Goal: Transaction & Acquisition: Book appointment/travel/reservation

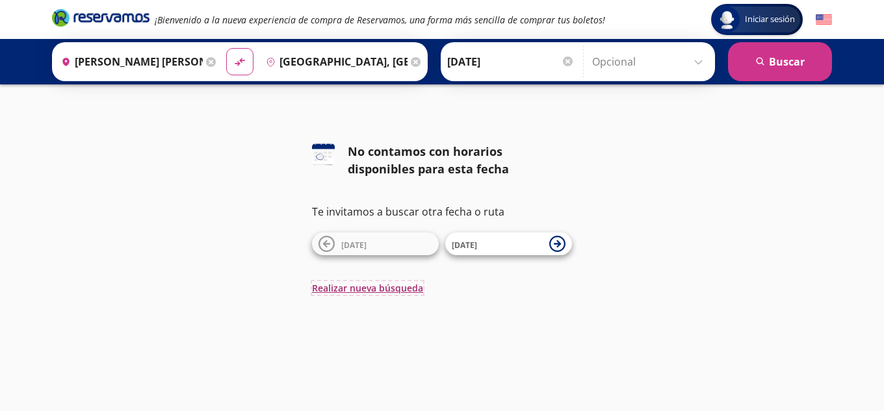
click at [396, 286] on button "Realizar nueva búsqueda" at bounding box center [367, 288] width 111 height 14
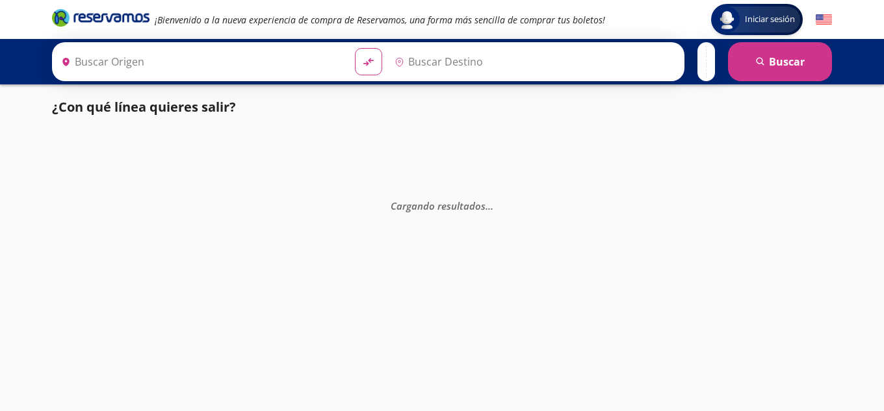
type input "[PERSON_NAME], [GEOGRAPHIC_DATA]"
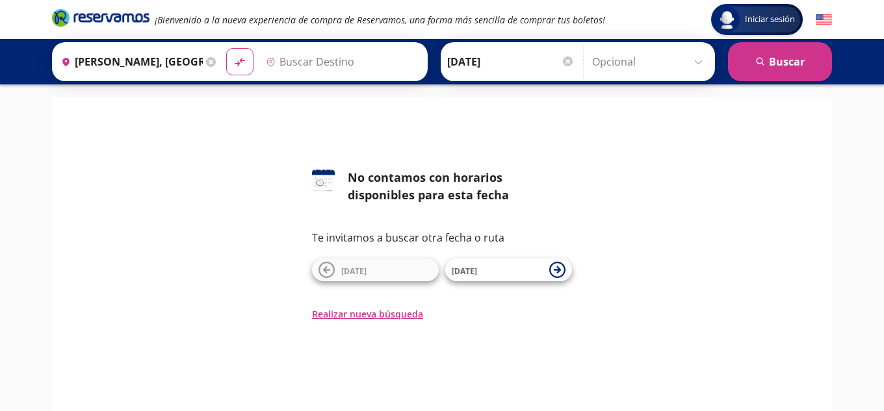
type input "[GEOGRAPHIC_DATA], [GEOGRAPHIC_DATA]"
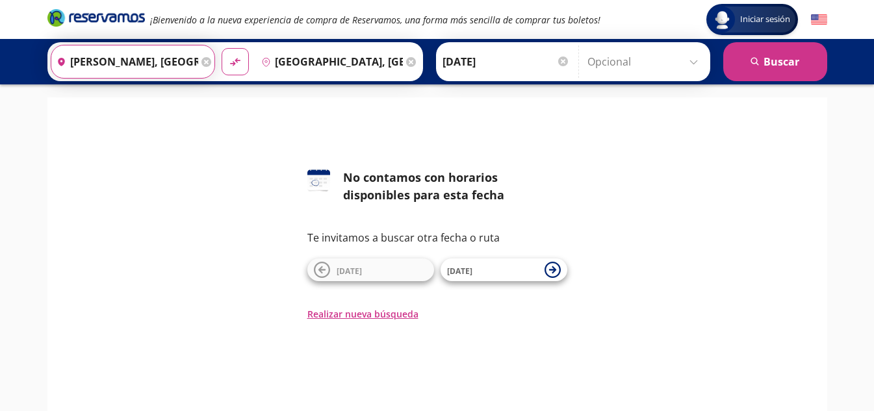
click at [170, 68] on input "[PERSON_NAME] [PERSON_NAME], [GEOGRAPHIC_DATA]" at bounding box center [124, 61] width 147 height 32
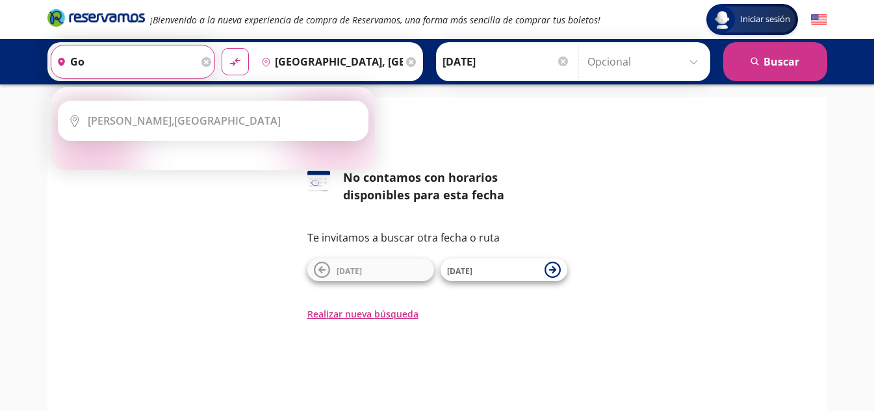
type input "g"
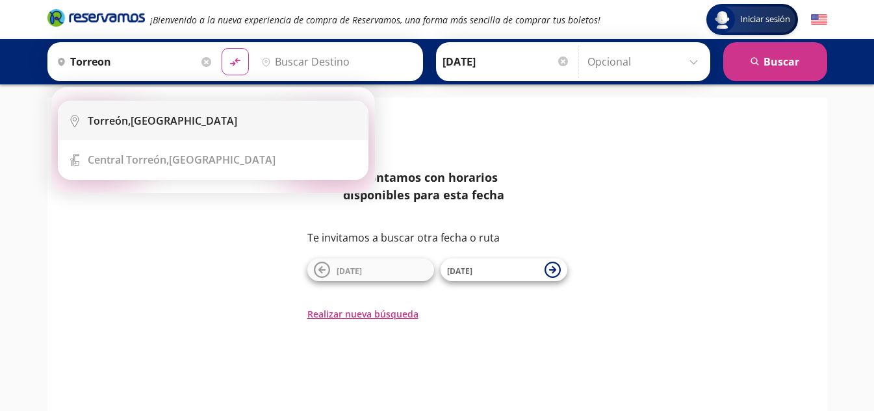
click at [156, 110] on li "City Icon Torreón, Coahuila" at bounding box center [212, 120] width 309 height 39
type input "Torreón, Coahuila"
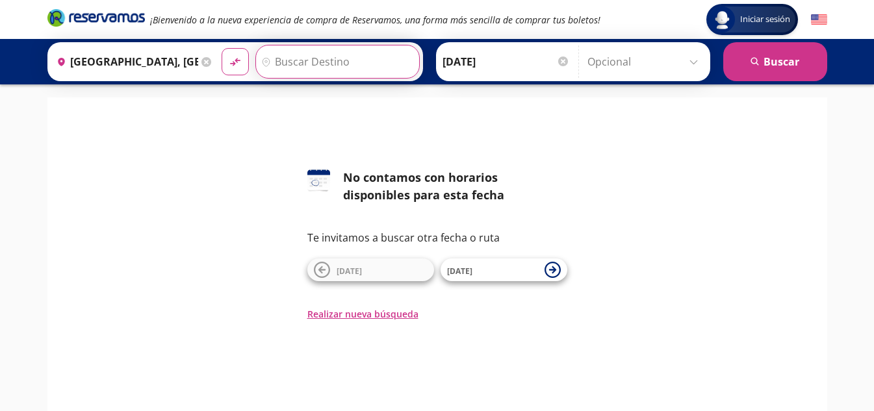
click at [300, 66] on input "Destino" at bounding box center [336, 61] width 160 height 32
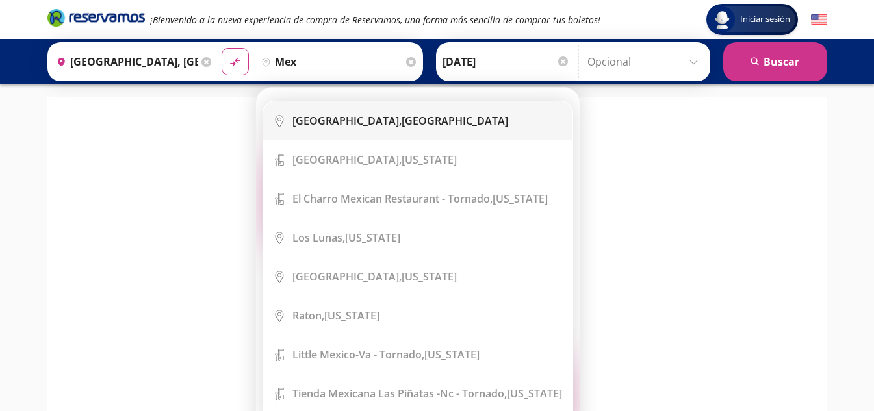
click at [318, 116] on b "Ciudad de México," at bounding box center [346, 121] width 109 height 14
type input "[GEOGRAPHIC_DATA], [GEOGRAPHIC_DATA]"
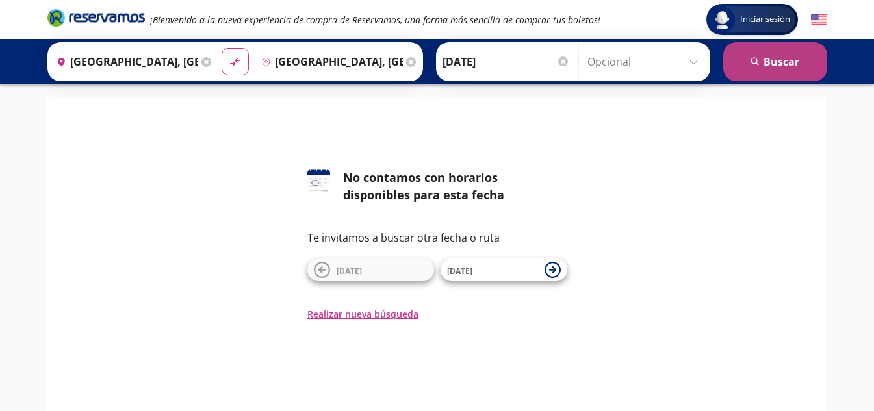
click at [767, 62] on button "search Buscar" at bounding box center [775, 61] width 104 height 39
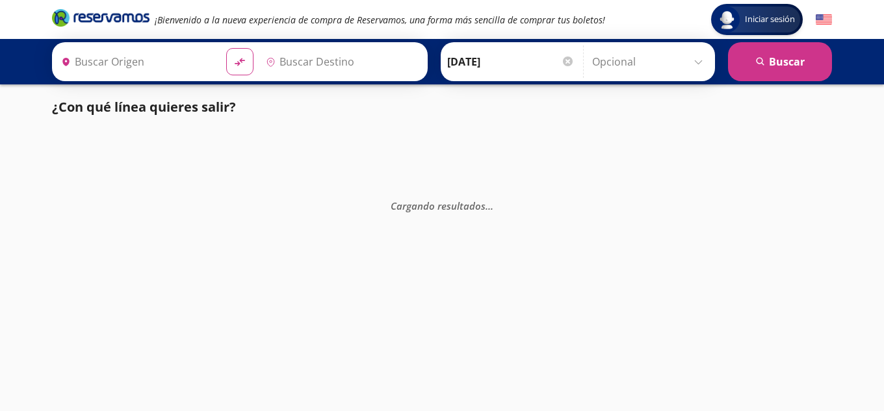
type input "Torreón, Coahuila"
type input "[GEOGRAPHIC_DATA], [GEOGRAPHIC_DATA]"
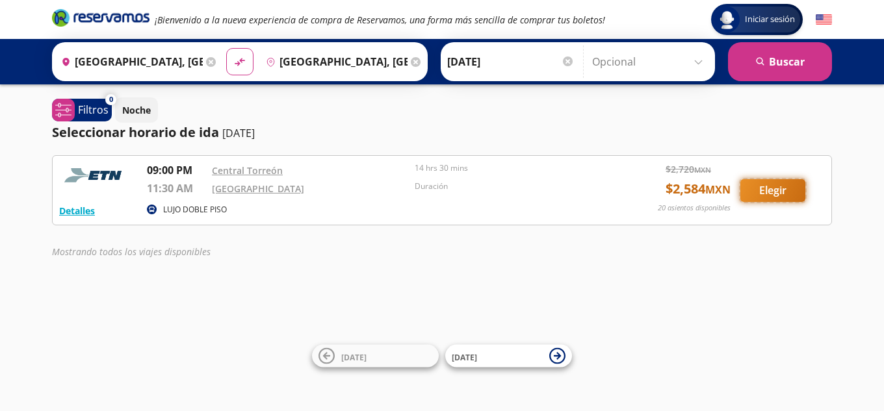
click at [775, 187] on button "Elegir" at bounding box center [772, 190] width 65 height 23
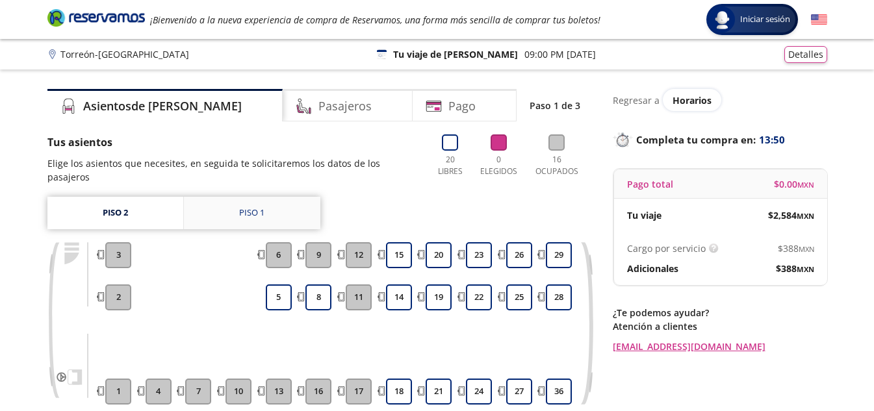
click at [270, 197] on link "Piso 1" at bounding box center [252, 213] width 136 height 32
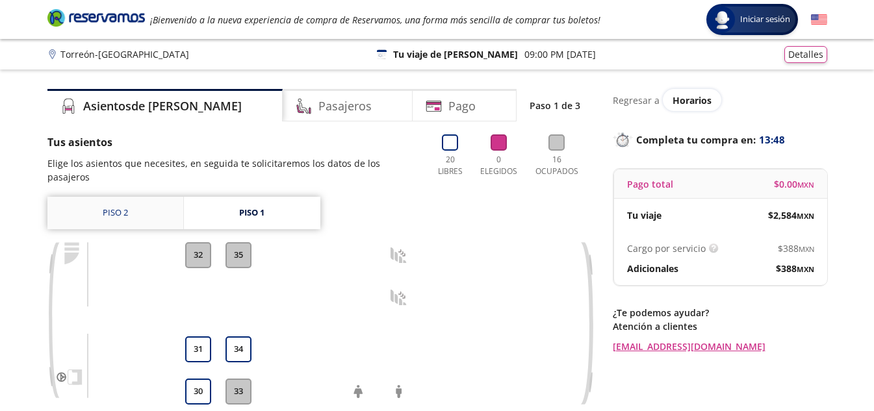
click at [130, 205] on link "Piso 2" at bounding box center [115, 213] width 136 height 32
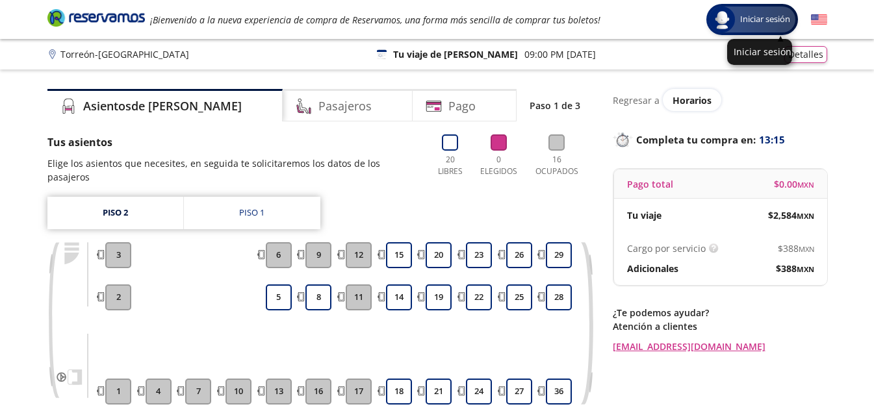
click at [750, 21] on span "Iniciar sesión" at bounding box center [765, 19] width 60 height 13
